Goal: Information Seeking & Learning: Check status

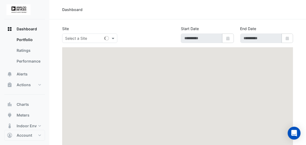
type input "**********"
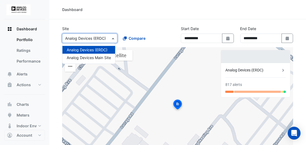
click at [112, 39] on span at bounding box center [113, 38] width 7 height 6
click at [93, 59] on span "Analog Devices Main Site" at bounding box center [89, 57] width 44 height 5
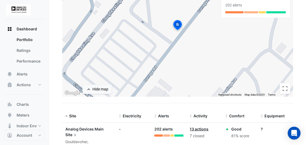
scroll to position [96, 0]
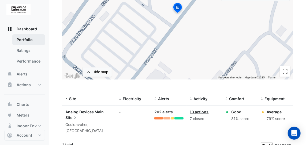
click at [31, 39] on link "Portfolio" at bounding box center [28, 39] width 33 height 11
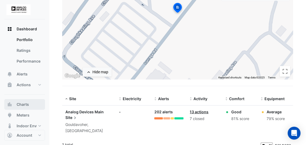
click at [26, 103] on span "Charts" at bounding box center [23, 103] width 12 height 5
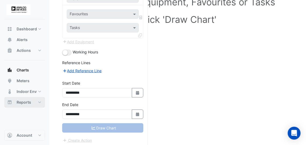
click at [28, 102] on span "Reports" at bounding box center [24, 101] width 14 height 5
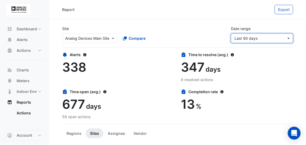
click at [288, 36] on button "Last 90 days" at bounding box center [262, 37] width 62 height 9
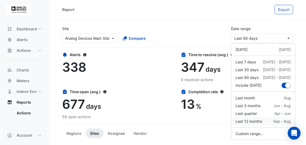
click at [246, 118] on div "Last 12 months" at bounding box center [248, 121] width 26 height 6
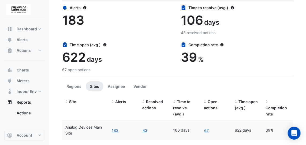
scroll to position [56, 0]
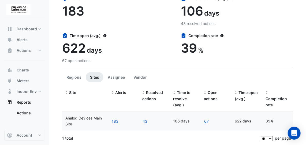
click at [305, 112] on section "Site Select a Site × Analog Devices Main Site Compare Date range Last 12 months…" at bounding box center [177, 53] width 256 height 181
click at [118, 77] on button "Assignee" at bounding box center [116, 77] width 26 height 10
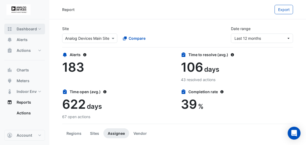
click at [27, 29] on span "Dashboard" at bounding box center [27, 28] width 20 height 5
